Goal: Transaction & Acquisition: Purchase product/service

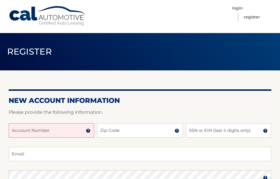
click at [59, 129] on input "Account Number" at bounding box center [51, 130] width 85 height 14
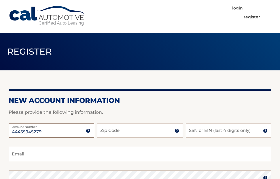
type input "44455945279"
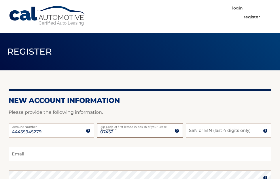
type input "07452"
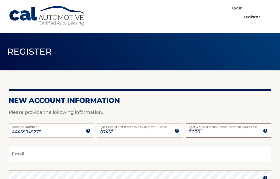
type input "2000"
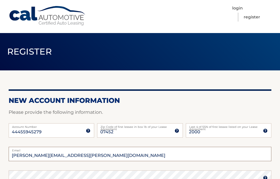
type input "mary.nolin@gmail.com"
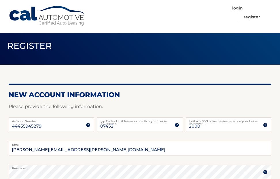
scroll to position [112, 0]
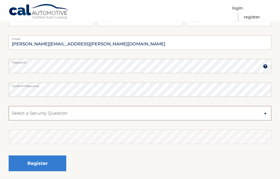
select select "1"
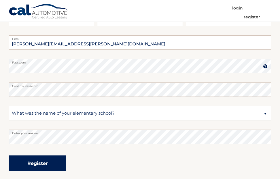
click at [37, 167] on button "Register" at bounding box center [38, 164] width 58 height 16
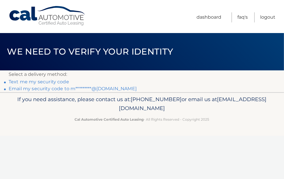
click at [34, 81] on link "Text me my security code" at bounding box center [39, 81] width 60 height 5
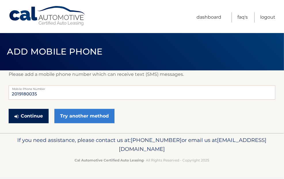
click at [35, 116] on button "Continue" at bounding box center [29, 116] width 40 height 14
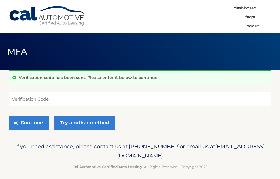
click at [96, 96] on input "Verification Code" at bounding box center [140, 99] width 262 height 14
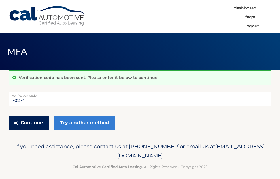
type input "70274"
click at [36, 124] on button "Continue" at bounding box center [29, 123] width 40 height 14
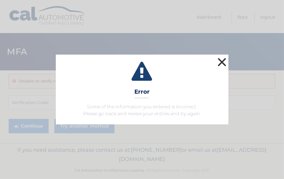
click at [221, 60] on button "×" at bounding box center [222, 62] width 12 height 12
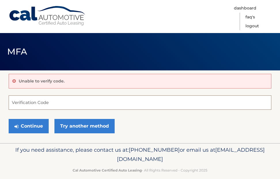
click at [97, 104] on input "Verification Code" at bounding box center [140, 102] width 262 height 14
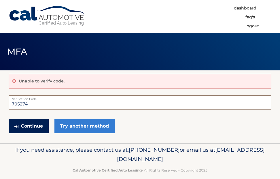
type input "705274"
click at [30, 126] on button "Continue" at bounding box center [29, 126] width 40 height 14
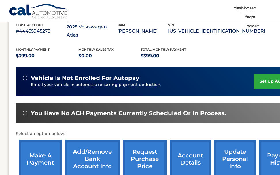
scroll to position [115, 0]
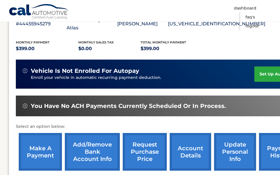
click at [80, 143] on link "Add/Remove bank account info" at bounding box center [92, 152] width 55 height 38
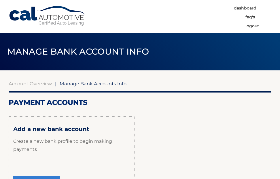
click at [95, 140] on p "Create a new bank profile to begin making payments" at bounding box center [71, 145] width 117 height 25
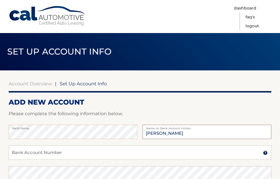
type input "[PERSON_NAME]"
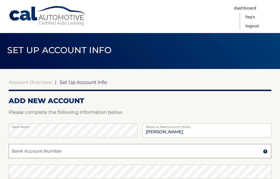
click at [38, 156] on input "Bank Account Number" at bounding box center [140, 151] width 262 height 14
type input "4252328666"
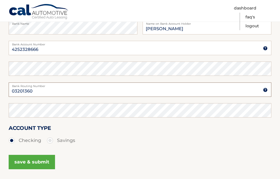
type input "03201360"
drag, startPoint x: 39, startPoint y: 51, endPoint x: 5, endPoint y: 50, distance: 33.4
click at [5, 50] on section "Account Overview | Set Up Account Info ADD NEW ACCOUNT Please complete the foll…" at bounding box center [140, 75] width 280 height 219
drag, startPoint x: 37, startPoint y: 89, endPoint x: 5, endPoint y: 93, distance: 31.9
click at [5, 93] on section "Account Overview | Set Up Account Info ADD NEW ACCOUNT Please complete the foll…" at bounding box center [140, 75] width 280 height 219
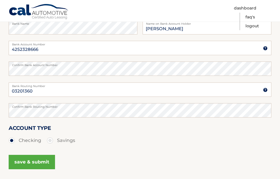
click at [23, 160] on button "save & submit" at bounding box center [32, 162] width 46 height 14
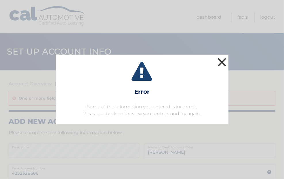
click at [222, 62] on button "×" at bounding box center [222, 62] width 12 height 12
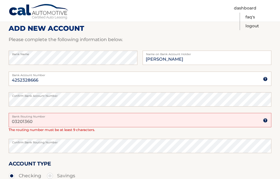
scroll to position [92, 0]
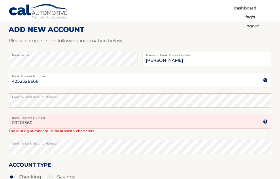
click at [19, 123] on input "03201360" at bounding box center [140, 121] width 262 height 14
type input "031201360"
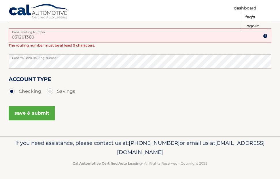
click at [32, 115] on button "save & submit" at bounding box center [32, 113] width 46 height 14
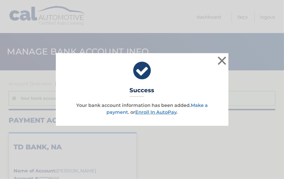
click at [200, 106] on link "Make a payment" at bounding box center [156, 109] width 101 height 12
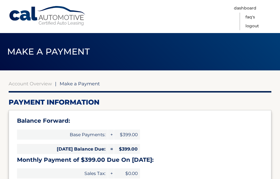
select select "ZWE4ZTk3N2EtMDVkNS00ODMzLTk3ZjItMWFmOTg1MWIwYTUz"
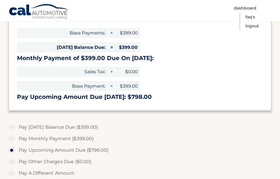
scroll to position [105, 0]
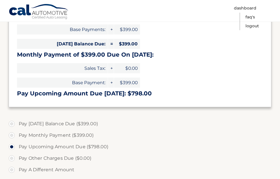
click at [59, 123] on label "Pay [DATE] Balance Due ($399.00)" at bounding box center [140, 124] width 262 height 12
click at [17, 123] on input "Pay [DATE] Balance Due ($399.00)" at bounding box center [14, 122] width 6 height 9
radio input "true"
type input "399.00"
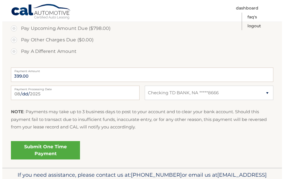
scroll to position [225, 0]
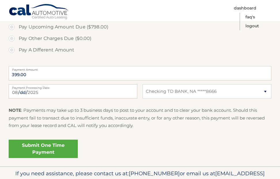
click at [32, 152] on link "Submit One Time Payment" at bounding box center [43, 149] width 69 height 18
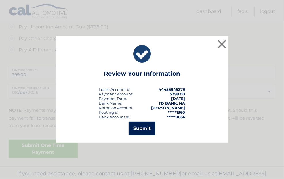
click at [147, 129] on button "Submit" at bounding box center [142, 129] width 27 height 14
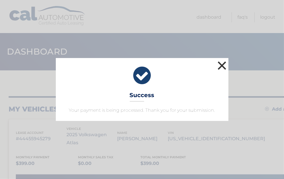
click at [223, 67] on button "×" at bounding box center [222, 66] width 12 height 12
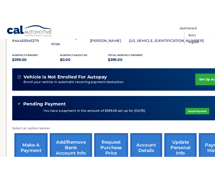
scroll to position [118, 0]
